Goal: Task Accomplishment & Management: Use online tool/utility

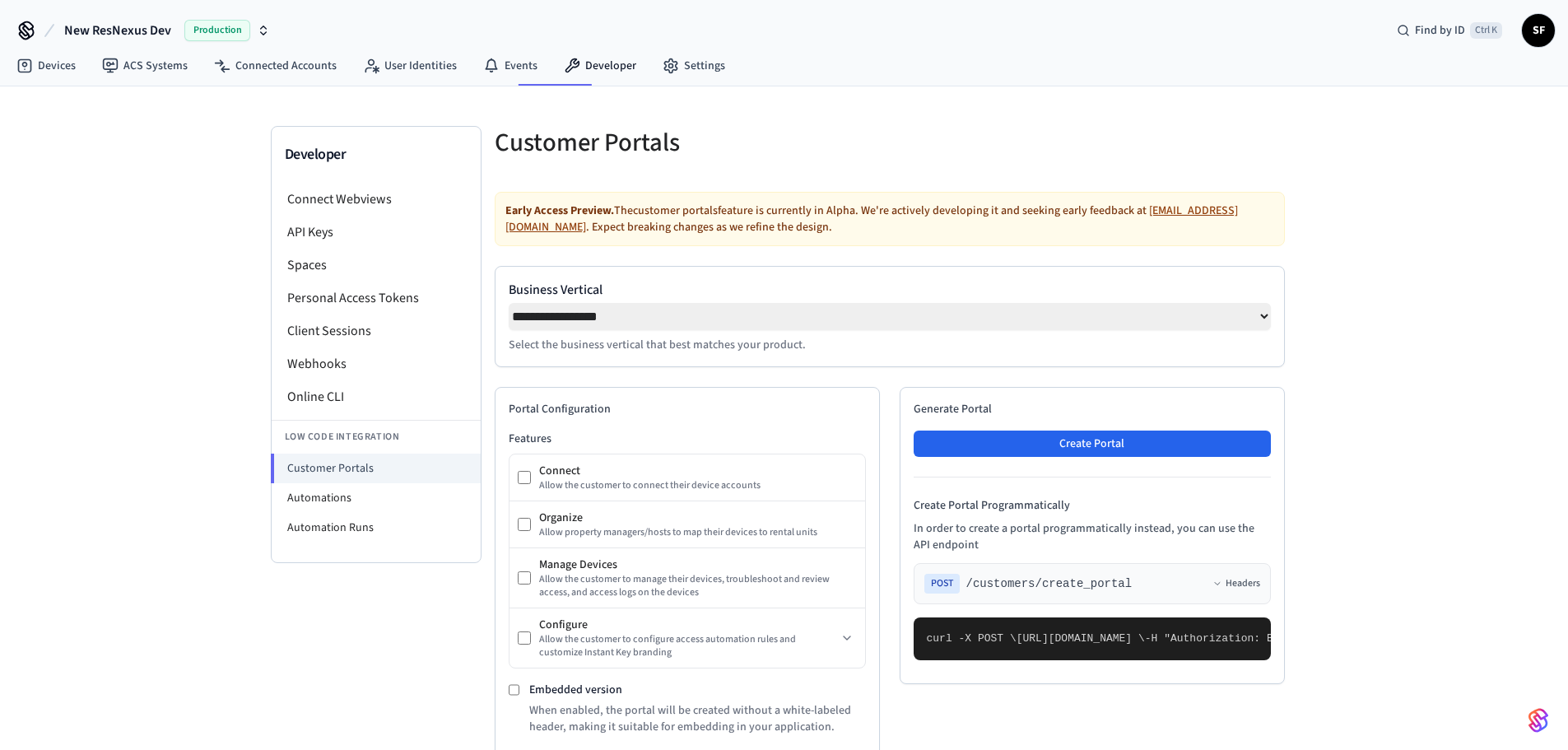
select select "**********"
click at [337, 347] on li "Webhooks" at bounding box center [376, 364] width 209 height 33
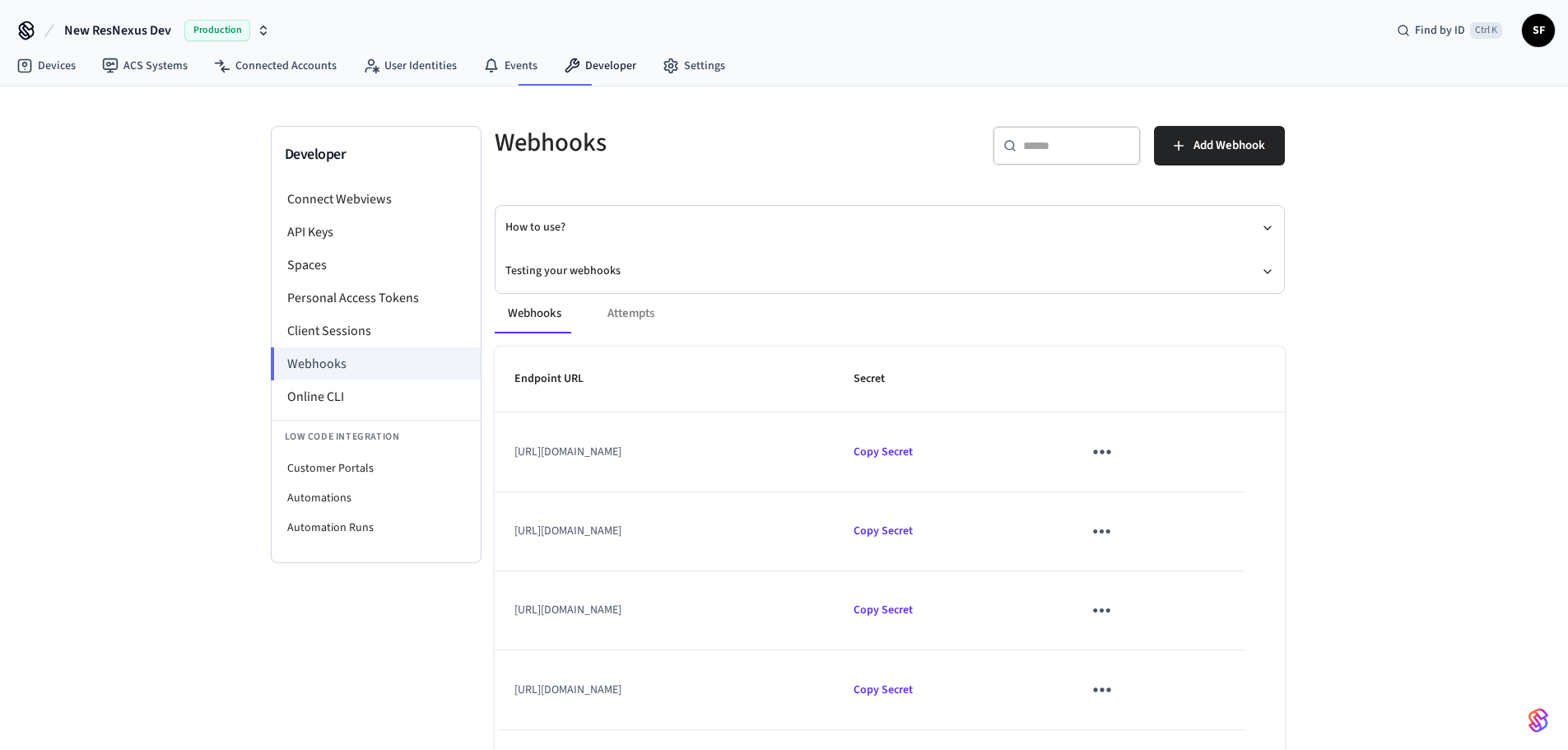
drag, startPoint x: 904, startPoint y: 589, endPoint x: 482, endPoint y: 594, distance: 422.0
click at [494, 594] on td "[URL][DOMAIN_NAME]" at bounding box center [664, 611] width 340 height 79
copy td "[URL][DOMAIN_NAME]"
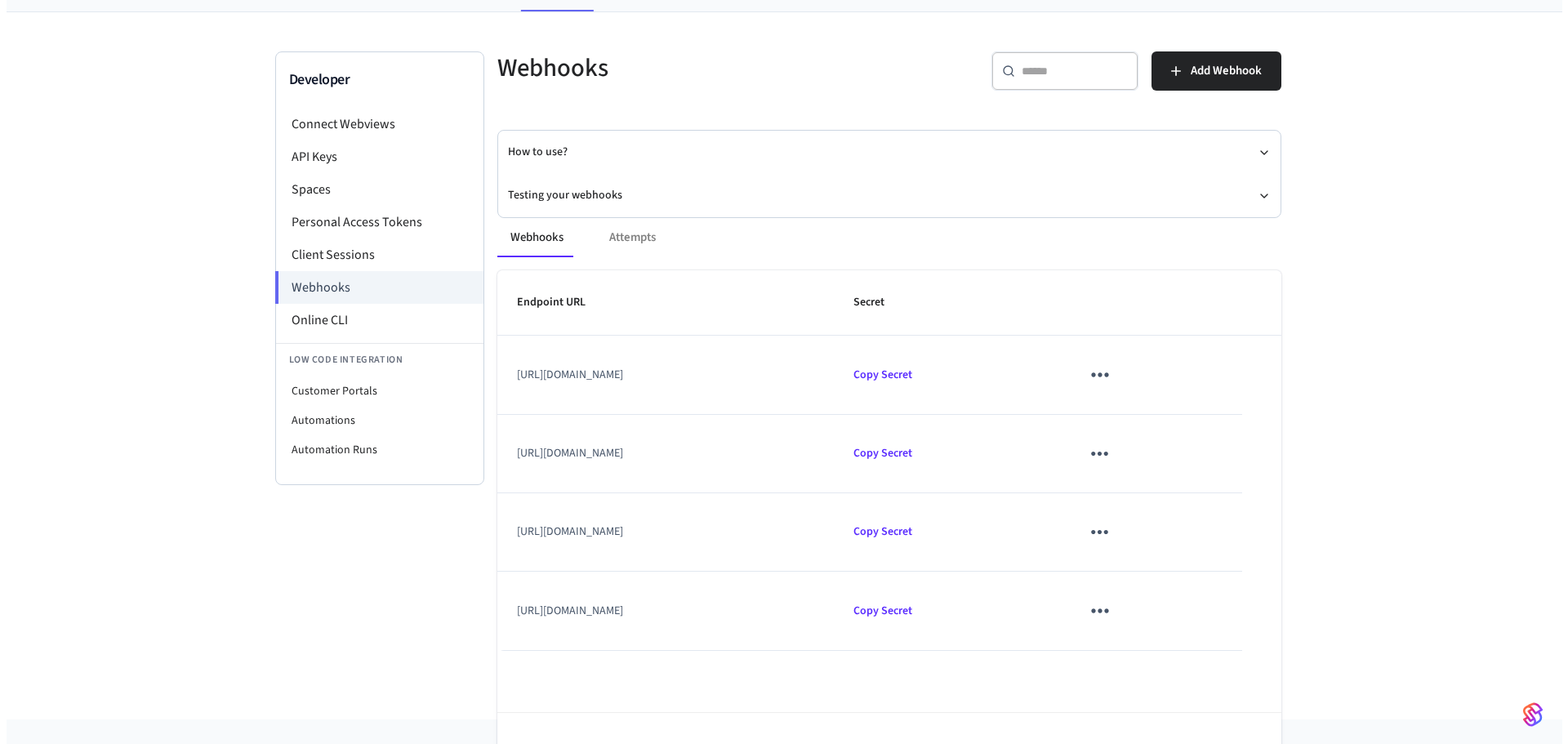
scroll to position [110, 0]
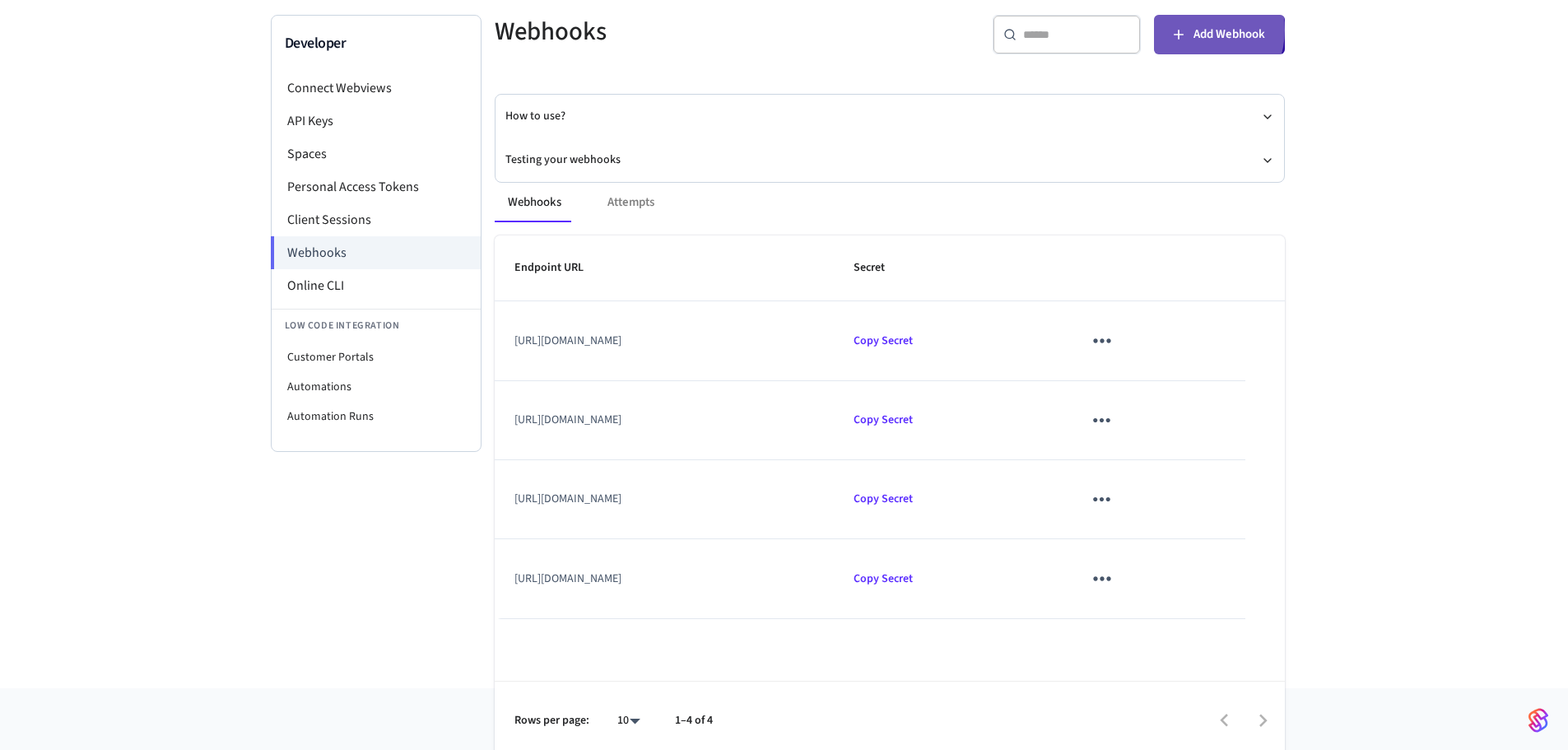
click at [1202, 25] on span "Add Webhook" at bounding box center [1230, 34] width 72 height 21
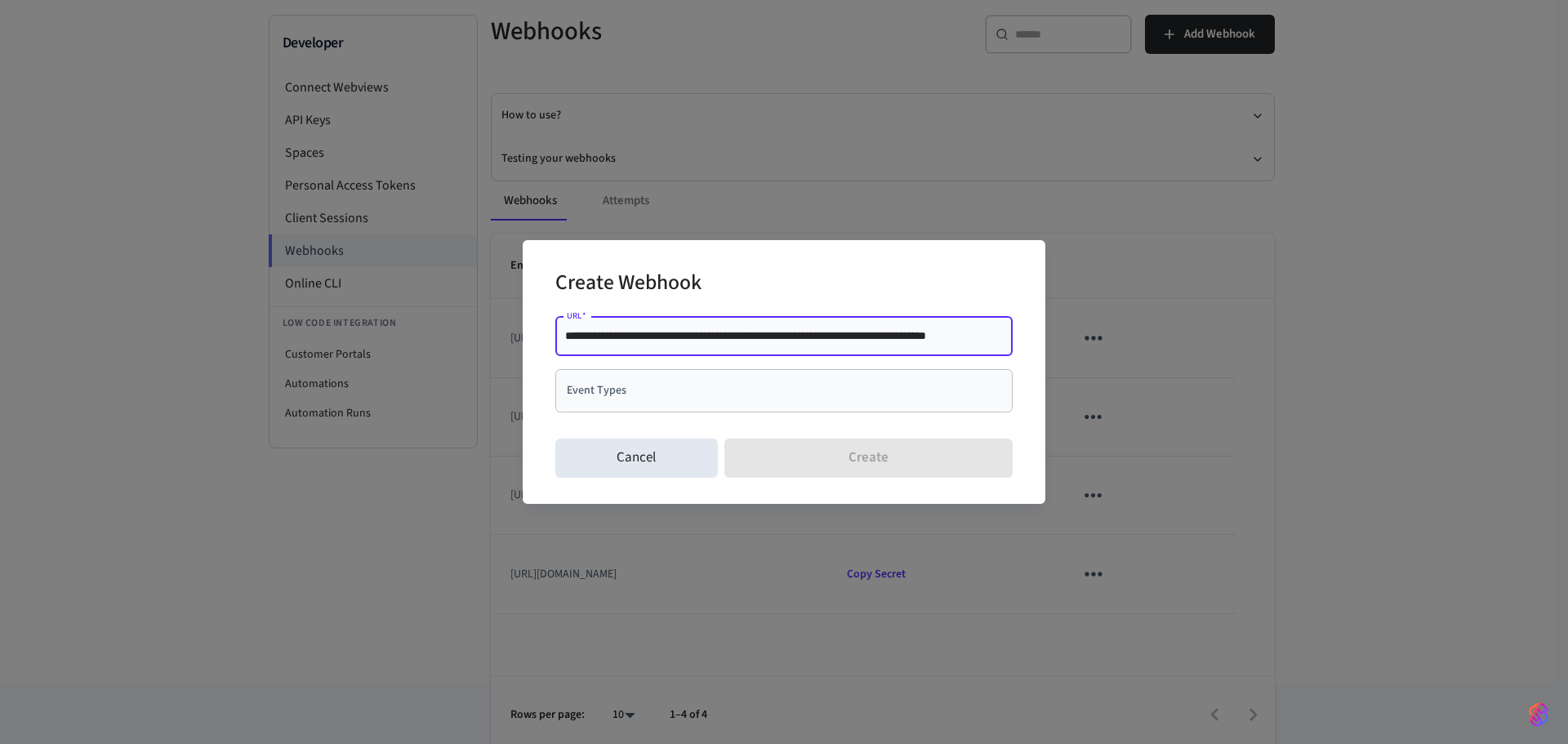
drag, startPoint x: 600, startPoint y: 338, endPoint x: 509, endPoint y: 331, distance: 91.3
click at [509, 331] on div "**********" at bounding box center [784, 372] width 1568 height 744
type input "**********"
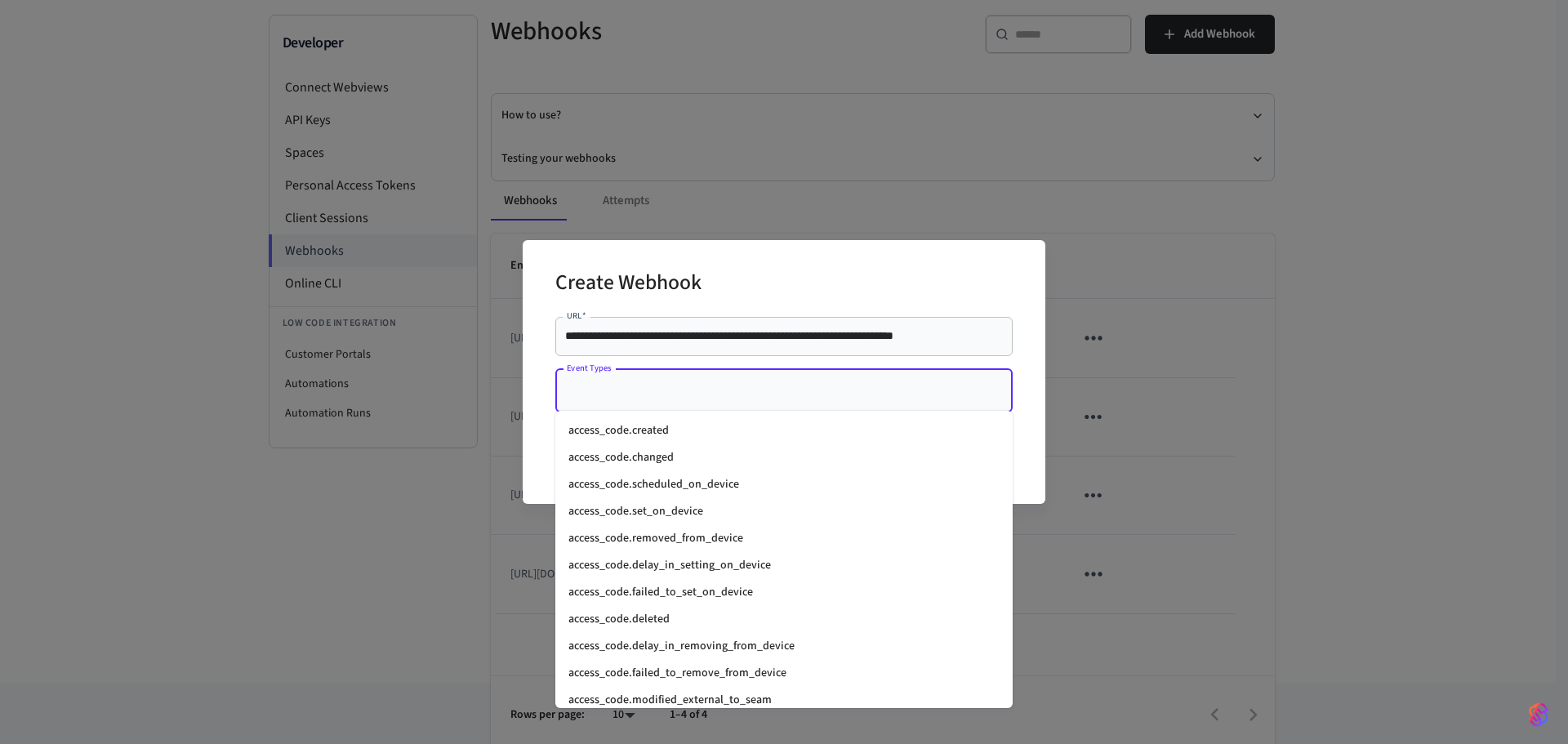
click at [666, 392] on input "Event Types" at bounding box center [772, 390] width 419 height 28
click at [663, 457] on li "access_code.changed" at bounding box center [784, 457] width 458 height 27
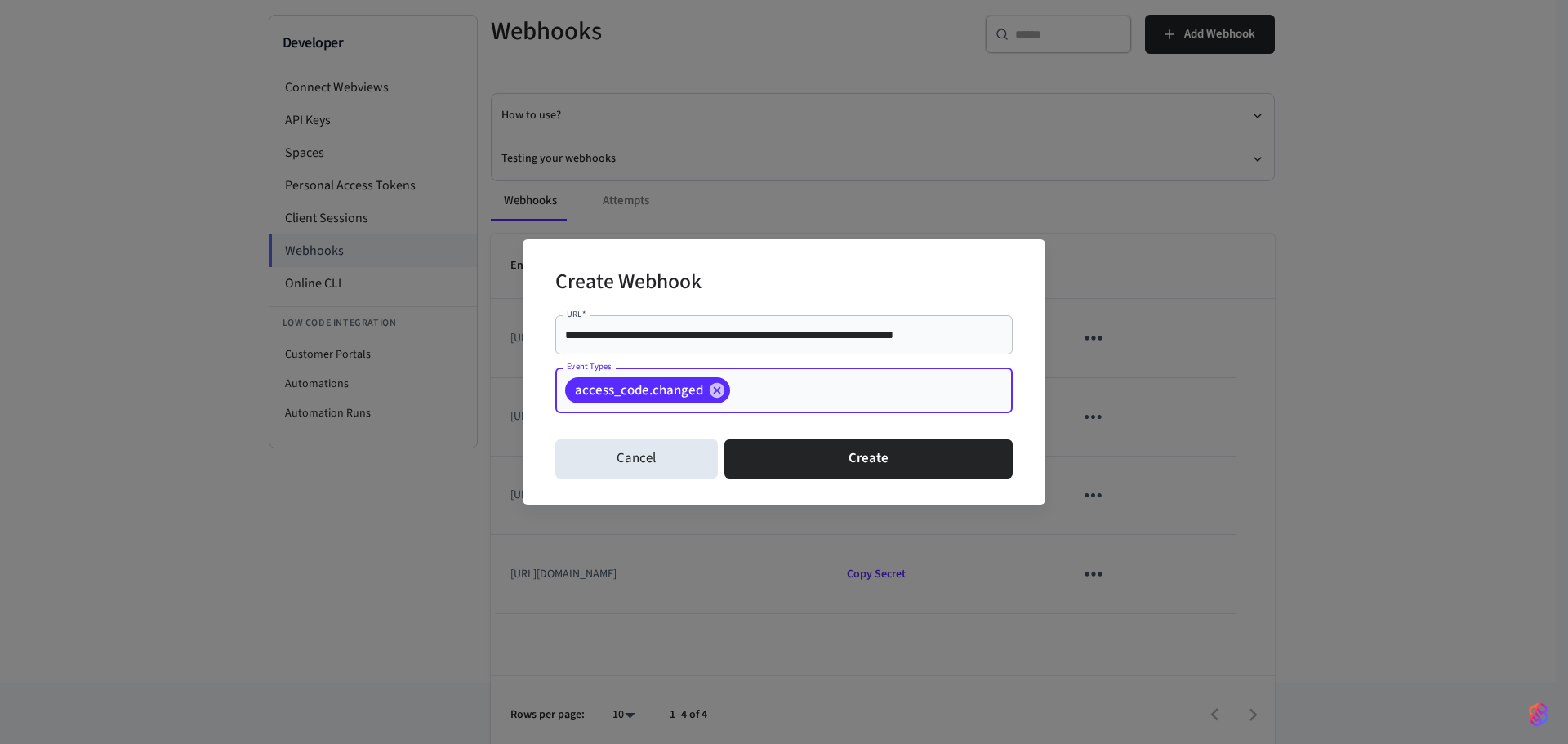
click at [750, 387] on input "Event Types" at bounding box center [846, 390] width 228 height 28
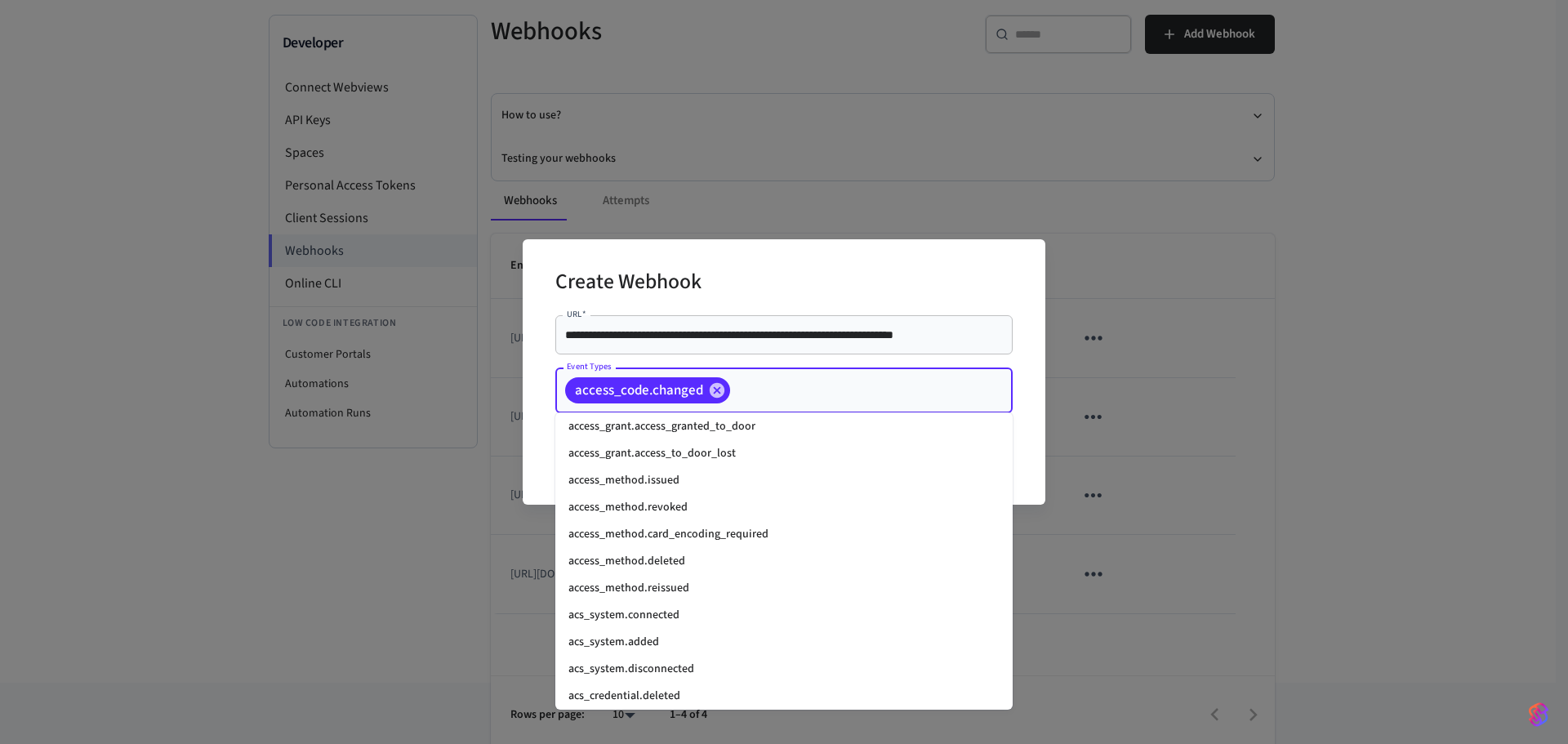
scroll to position [0, 0]
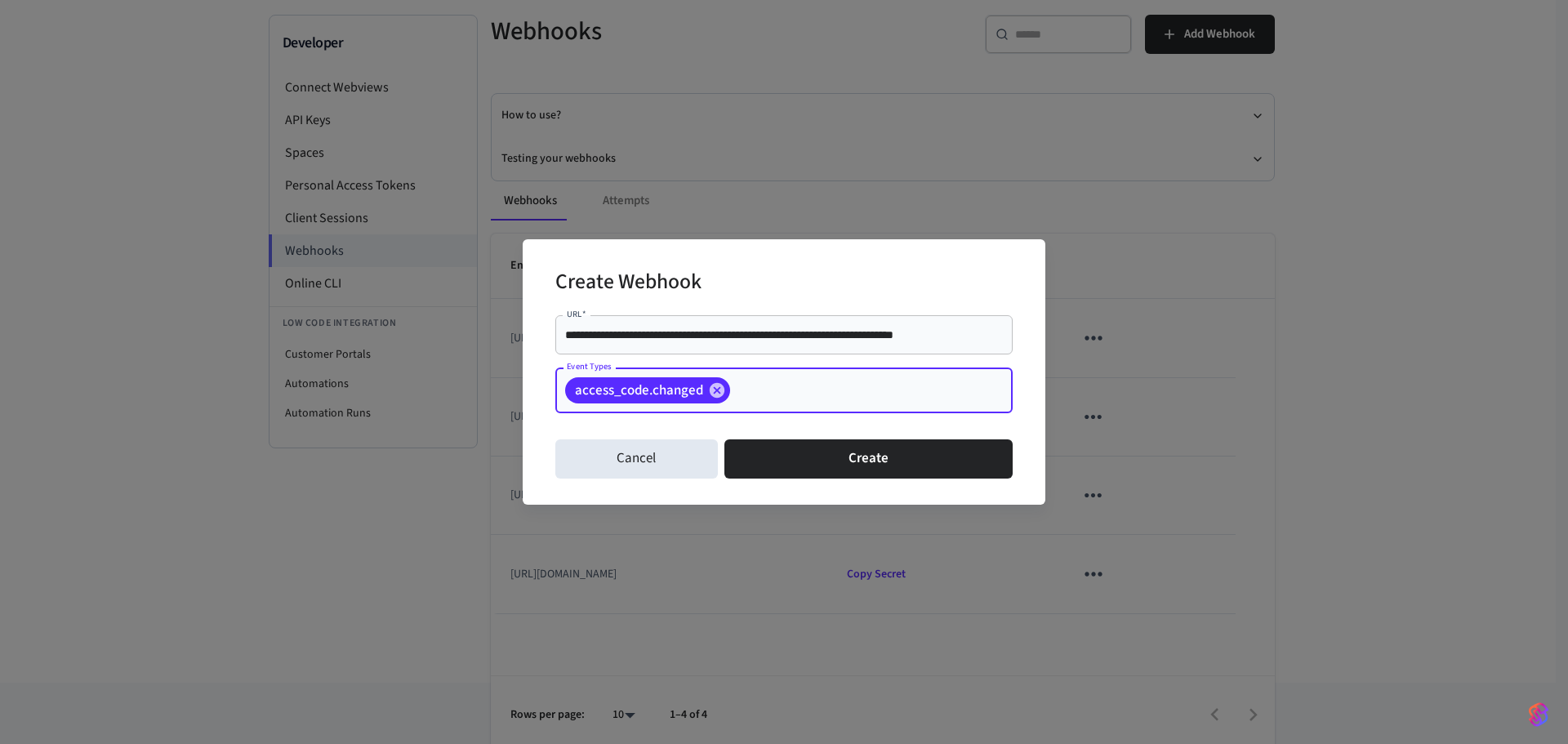
click at [795, 407] on div "access_code.changed Event Types" at bounding box center [784, 390] width 458 height 45
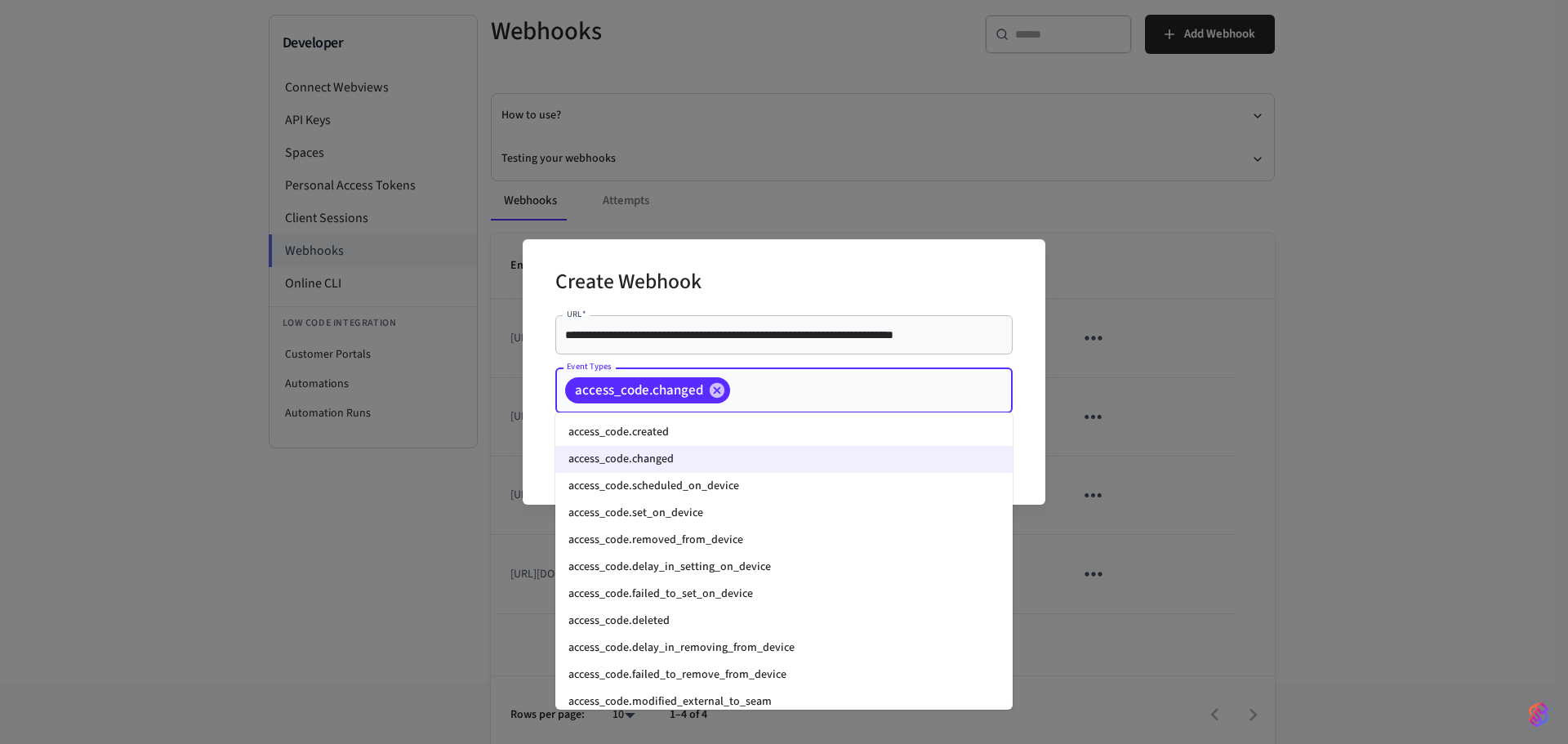
click at [775, 427] on li "access_code.created" at bounding box center [784, 432] width 458 height 27
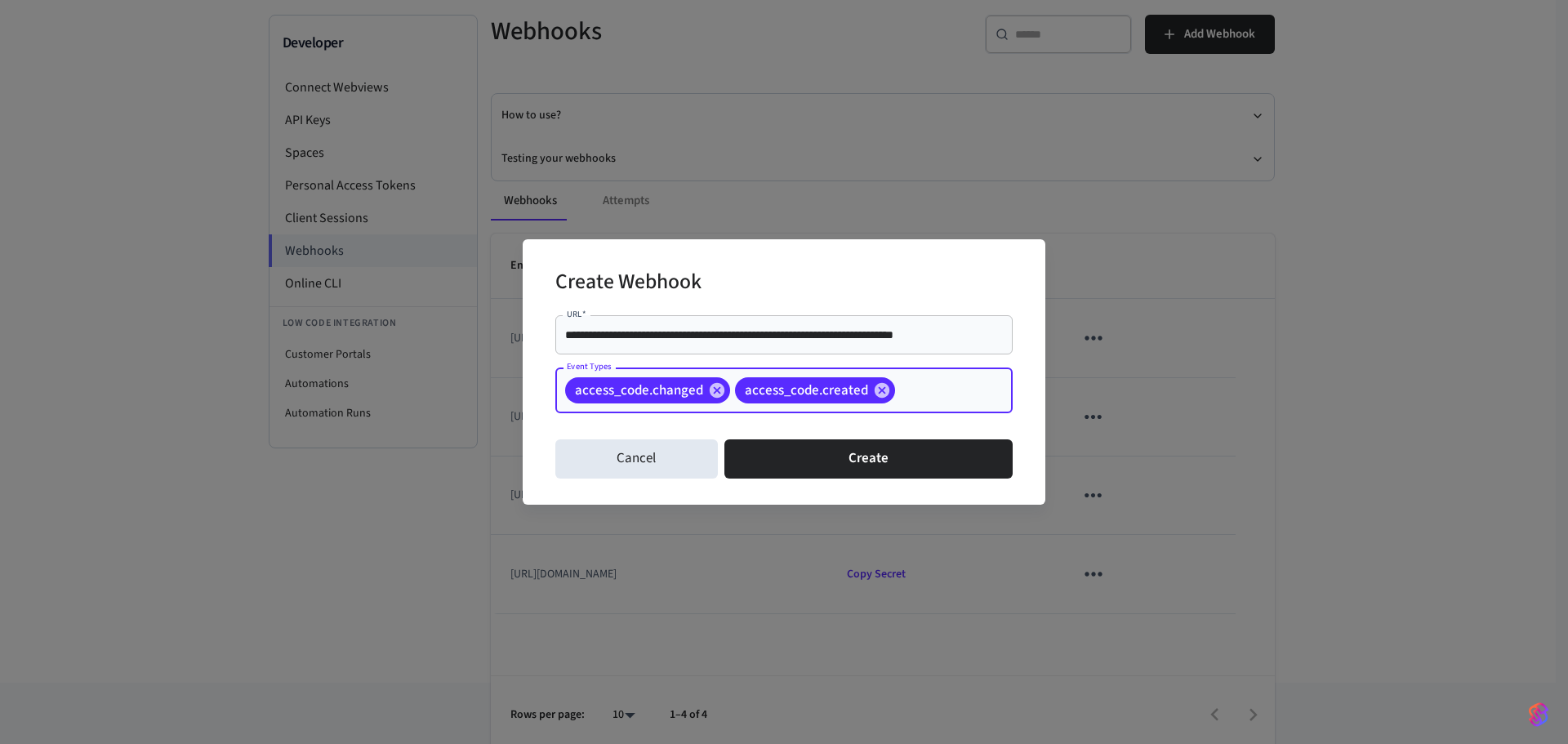
click at [913, 389] on input "Event Types" at bounding box center [928, 390] width 62 height 28
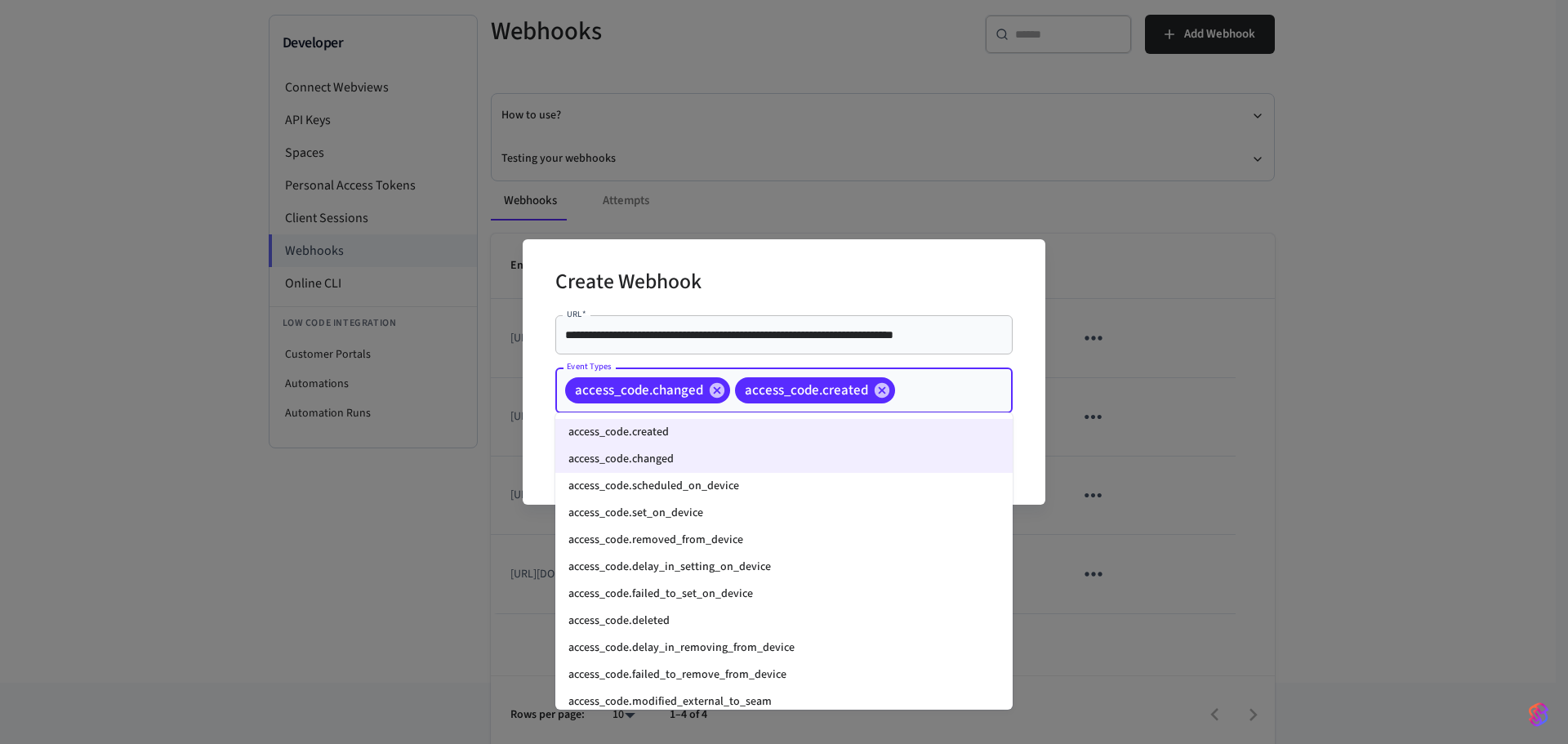
scroll to position [272, 0]
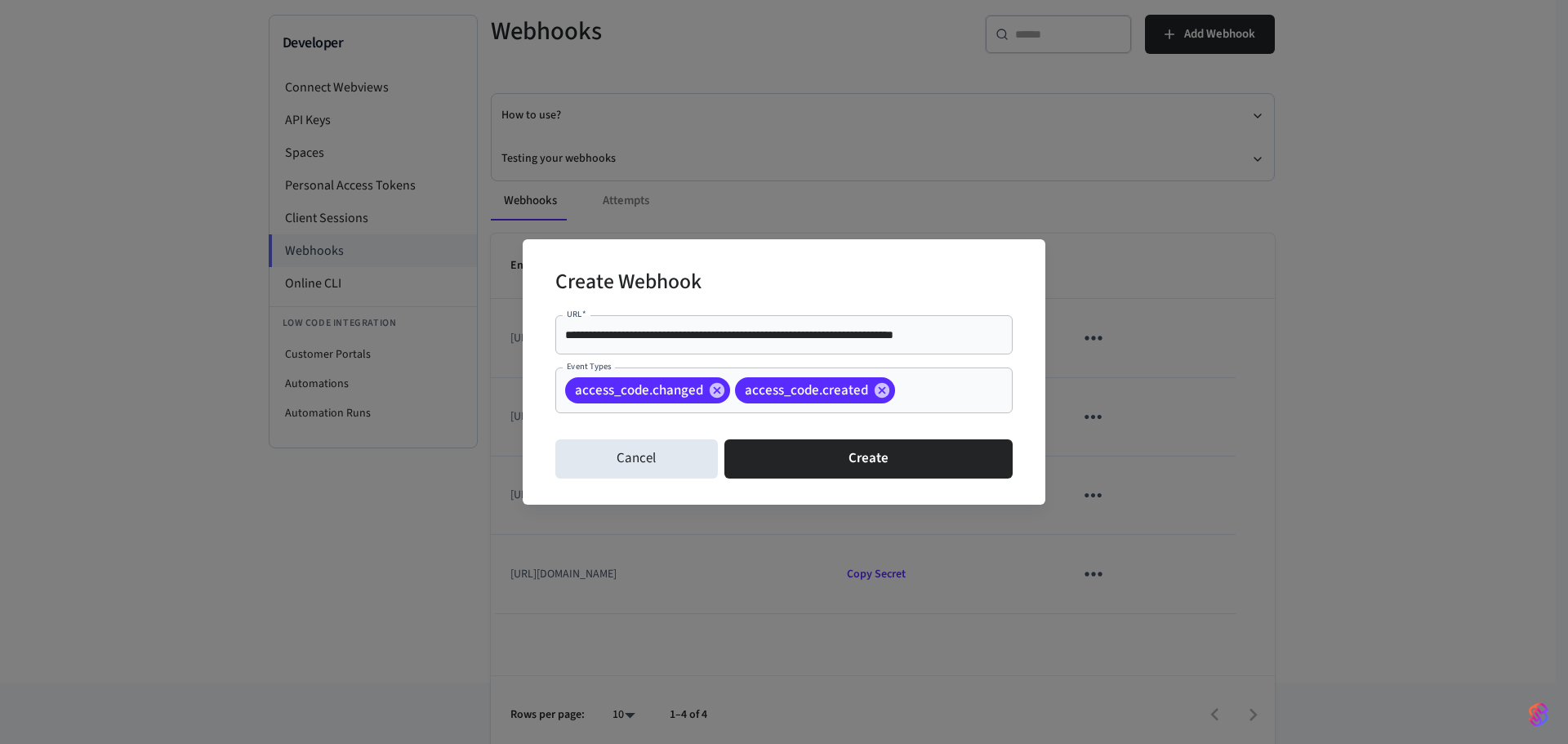
click at [1406, 332] on div "**********" at bounding box center [784, 372] width 1568 height 744
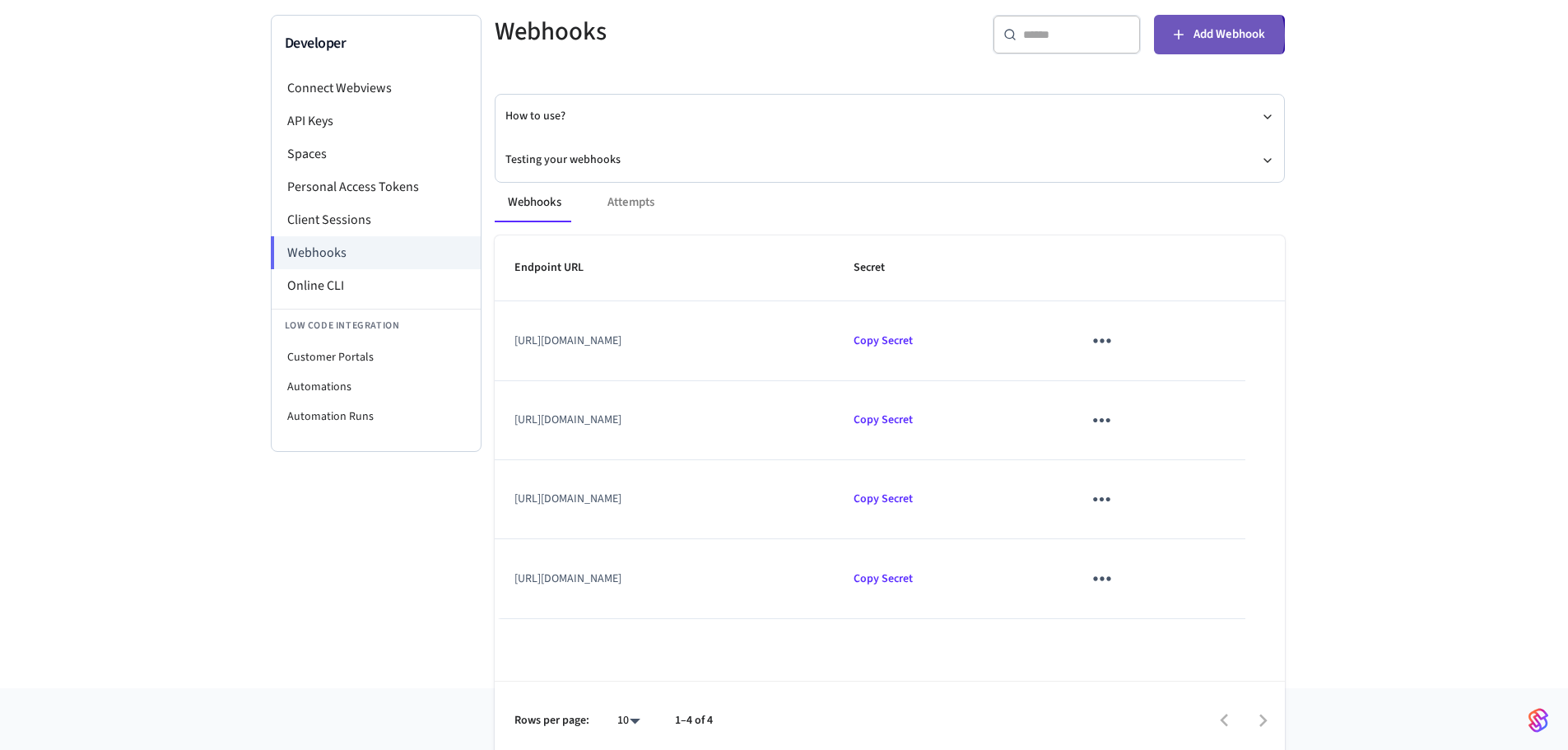
click at [1219, 30] on span "Add Webhook" at bounding box center [1230, 34] width 72 height 21
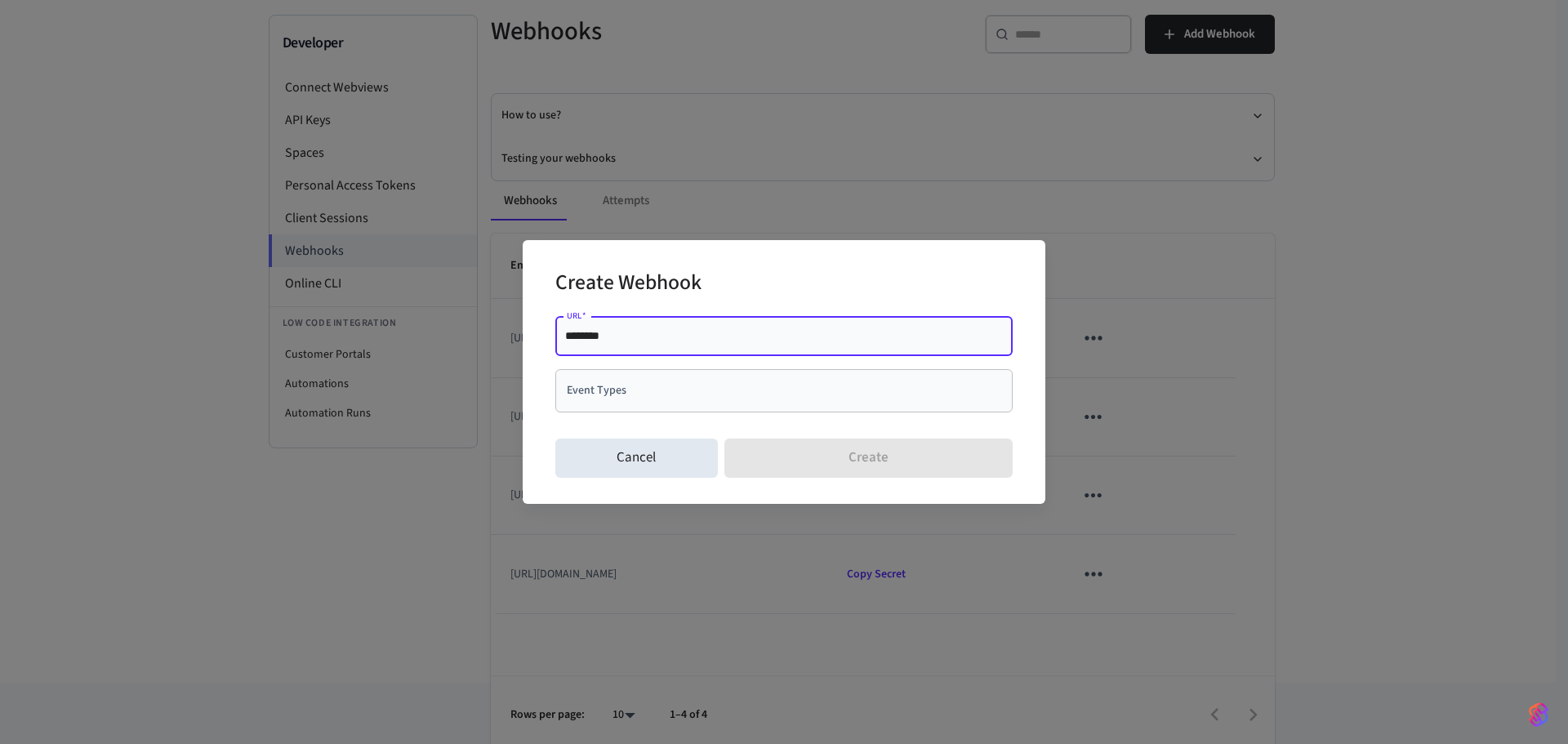
drag, startPoint x: 662, startPoint y: 336, endPoint x: 406, endPoint y: 329, distance: 256.1
click at [408, 329] on div "Create Webhook URL   * ******** URL   * Event Types Event Types Cancel Create" at bounding box center [784, 372] width 1568 height 744
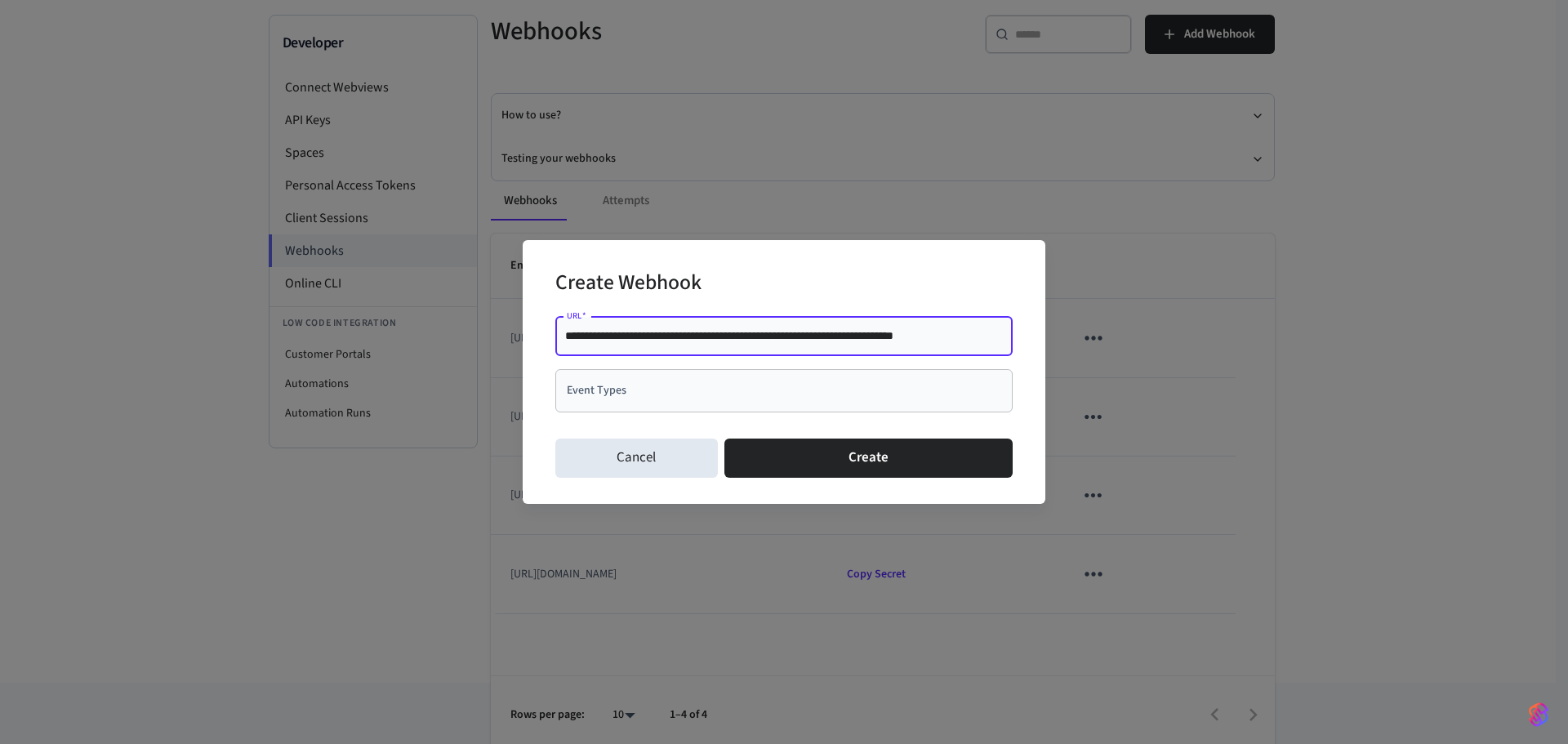
type input "**********"
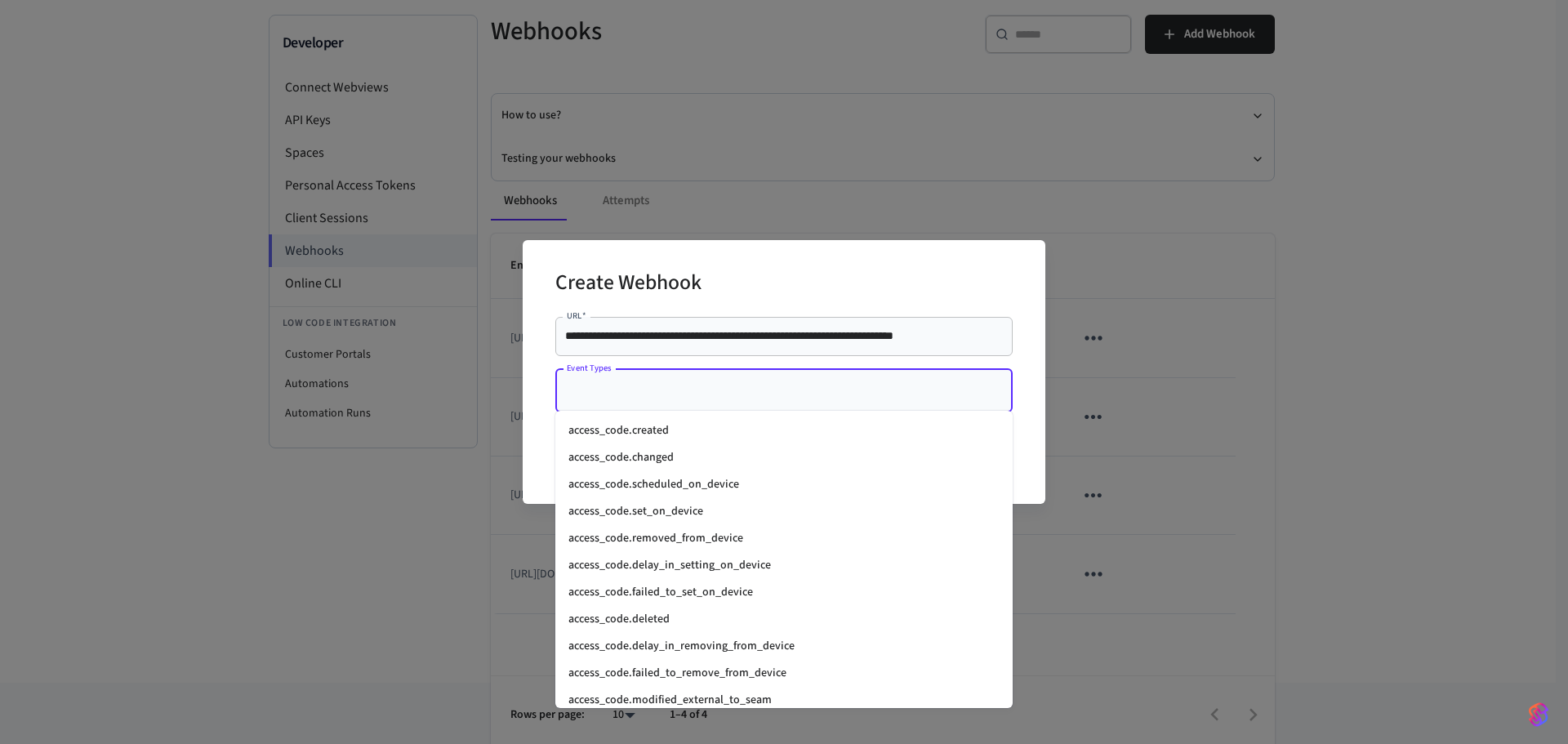
click at [666, 393] on input "Event Types" at bounding box center [772, 390] width 419 height 28
click at [652, 431] on li "access_code.created" at bounding box center [784, 431] width 458 height 27
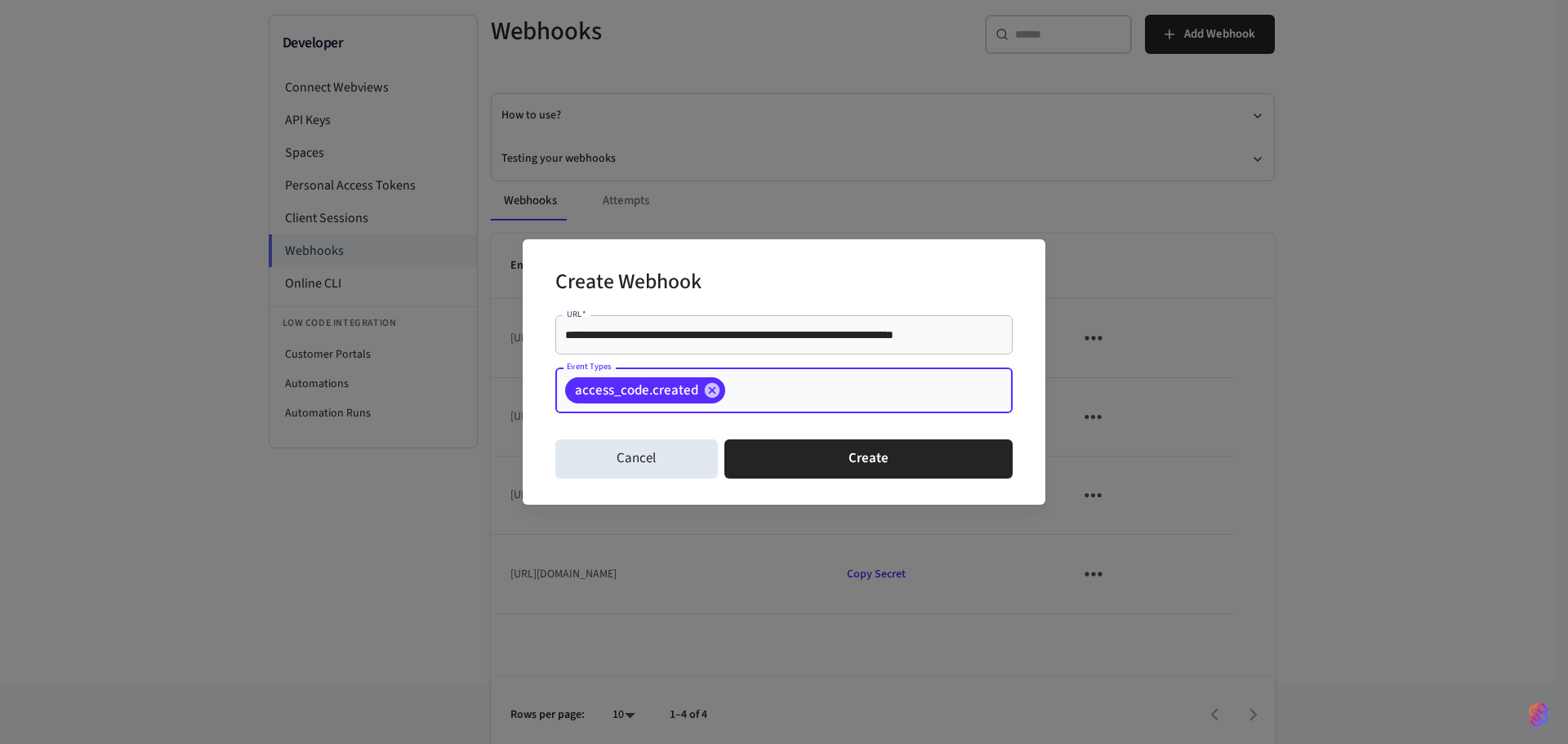
click at [734, 400] on input "Event Types" at bounding box center [844, 390] width 232 height 28
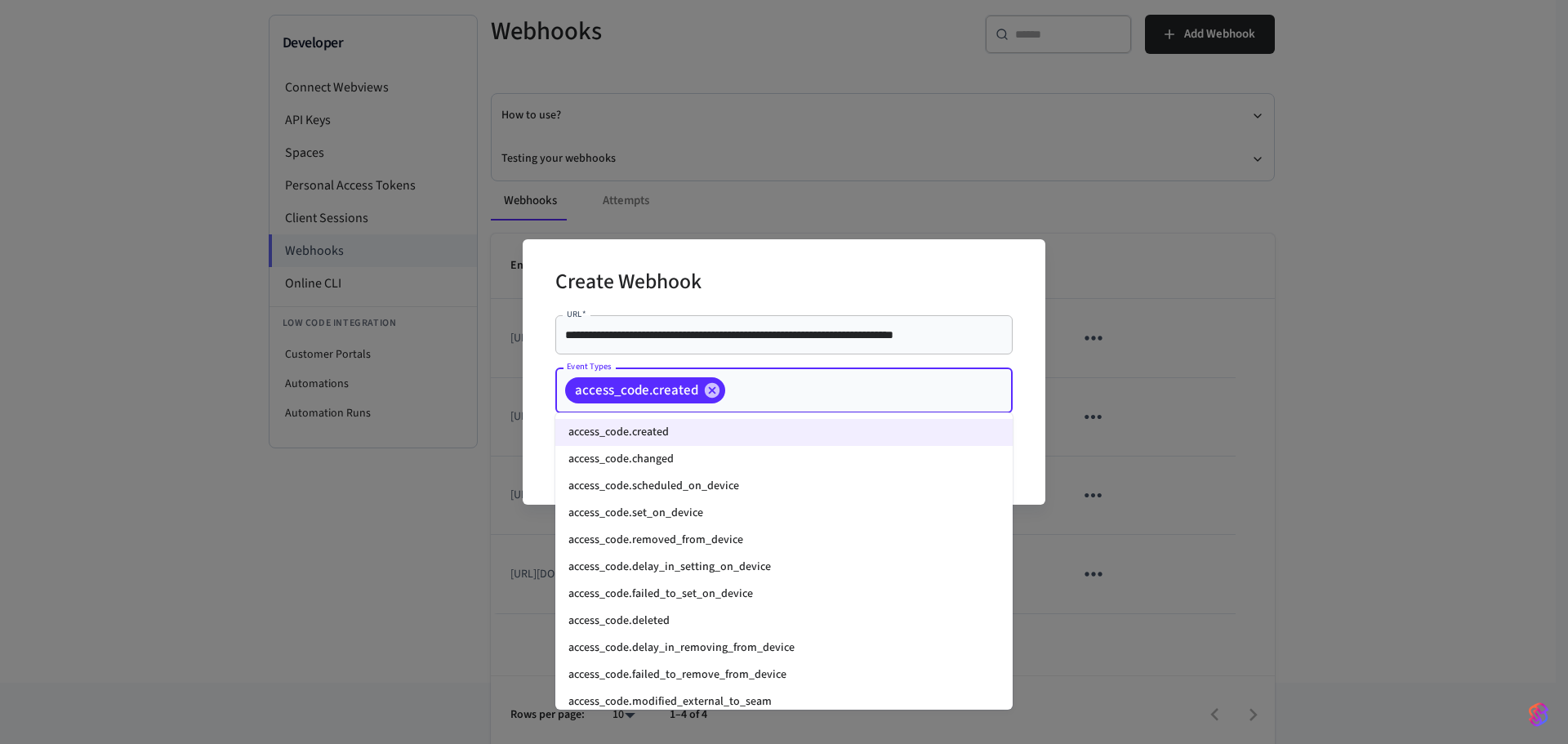
click at [695, 459] on li "access_code.changed" at bounding box center [784, 459] width 458 height 27
click at [904, 391] on input "Event Types" at bounding box center [928, 390] width 62 height 28
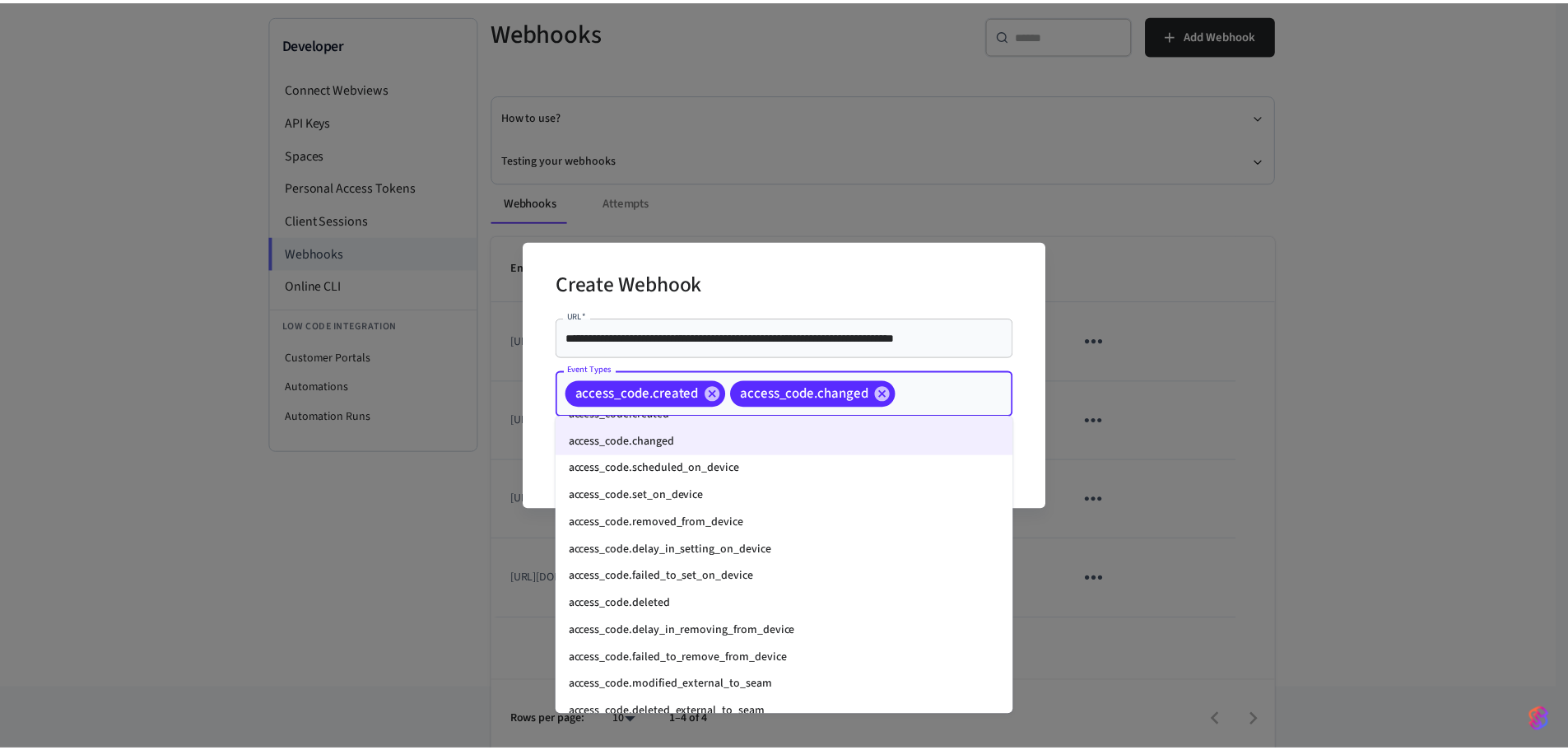
scroll to position [0, 0]
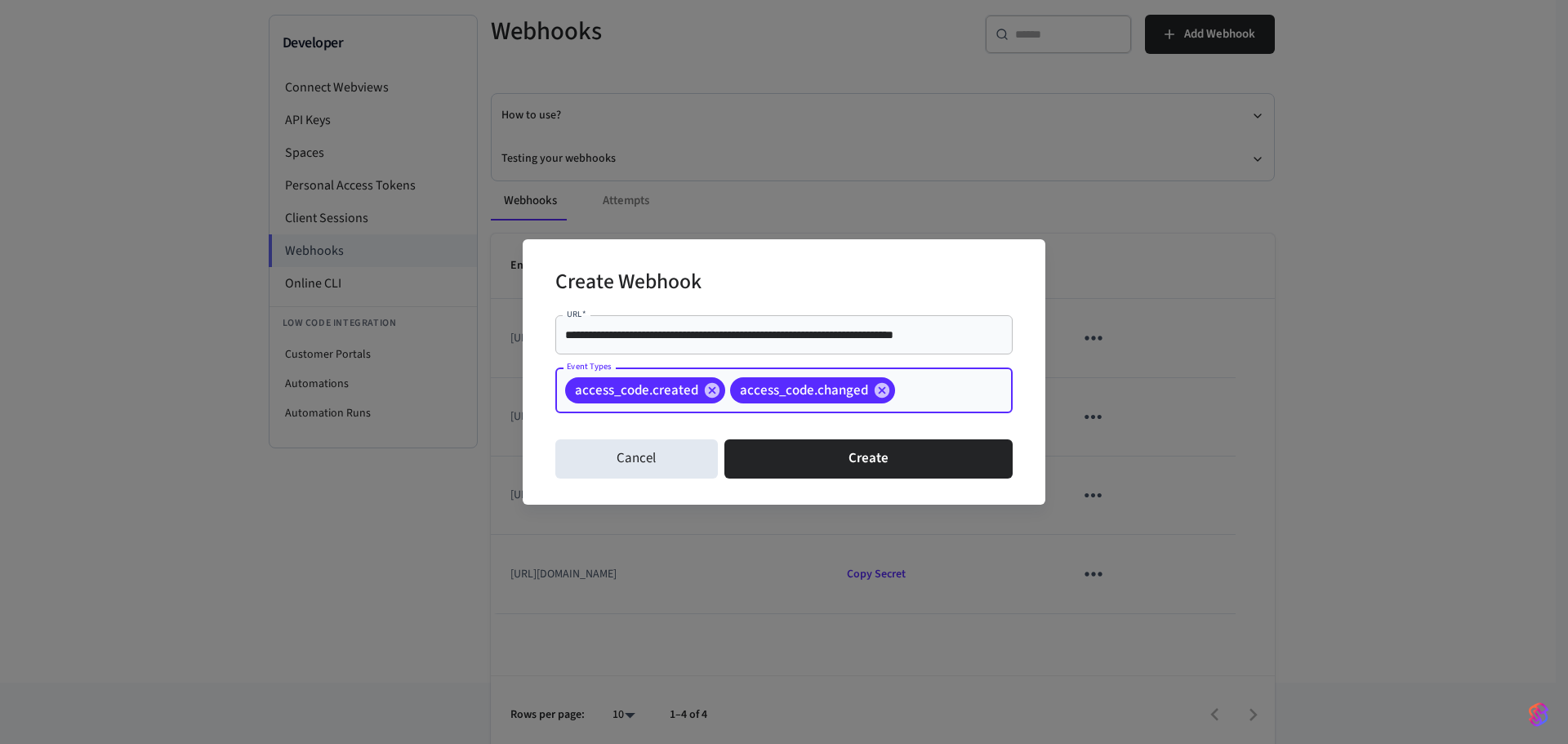
click at [955, 390] on input "Event Types" at bounding box center [928, 390] width 62 height 28
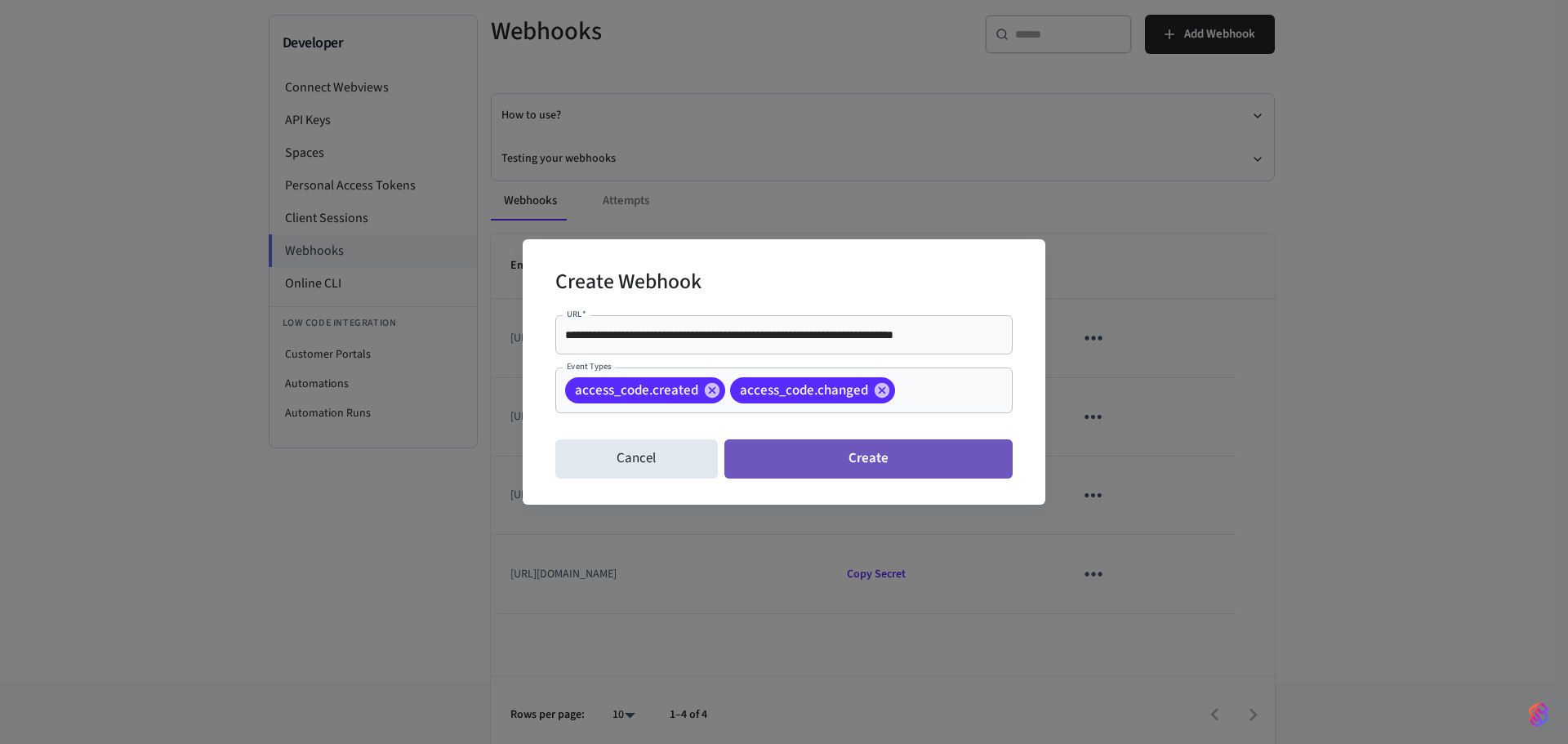
click at [858, 474] on button "Create" at bounding box center [868, 458] width 288 height 39
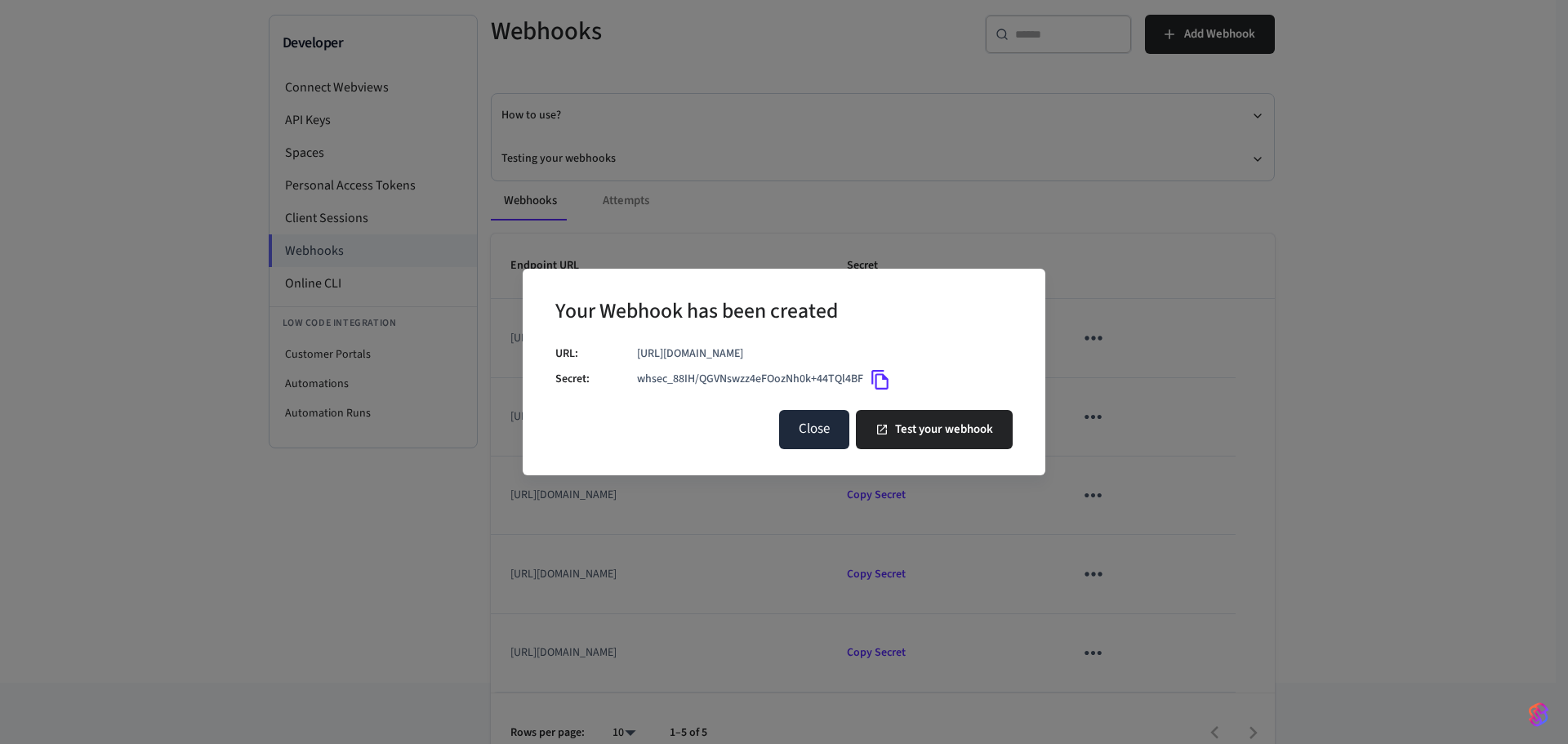
click at [820, 434] on button "Close" at bounding box center [814, 429] width 70 height 39
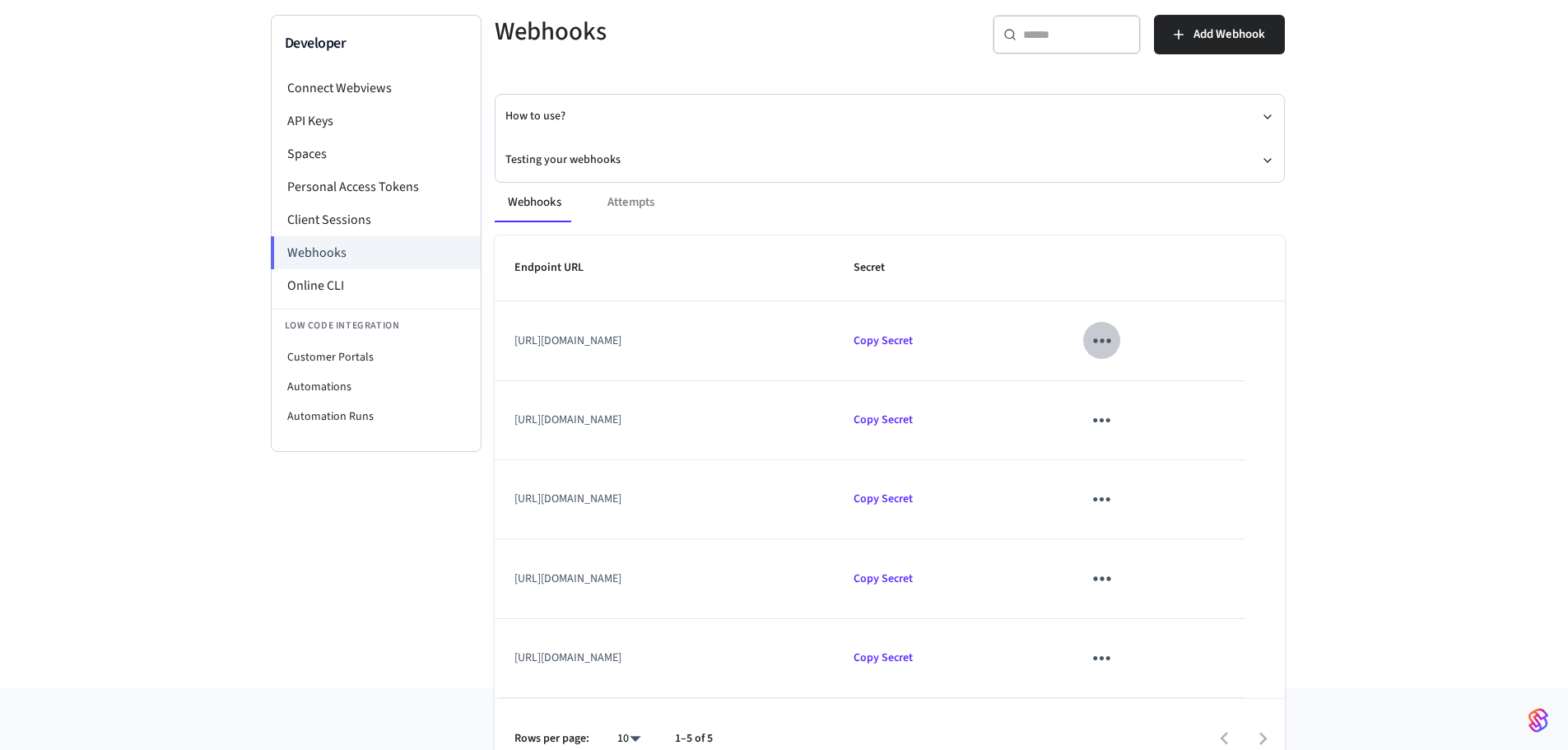
click at [1114, 327] on icon "sticky table" at bounding box center [1102, 340] width 26 height 26
click at [1225, 419] on li "Delete" at bounding box center [1227, 420] width 78 height 44
click at [326, 237] on li "Webhooks" at bounding box center [375, 253] width 210 height 33
